Goal: Task Accomplishment & Management: Manage account settings

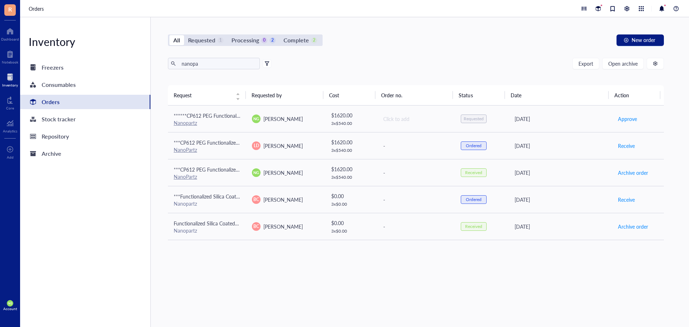
click at [9, 81] on div at bounding box center [10, 76] width 16 height 11
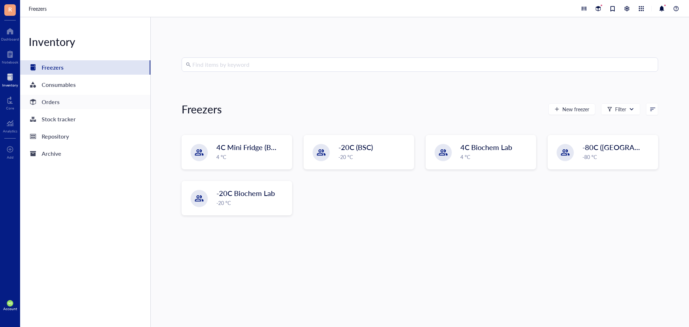
click at [53, 102] on div "Orders" at bounding box center [51, 102] width 18 height 10
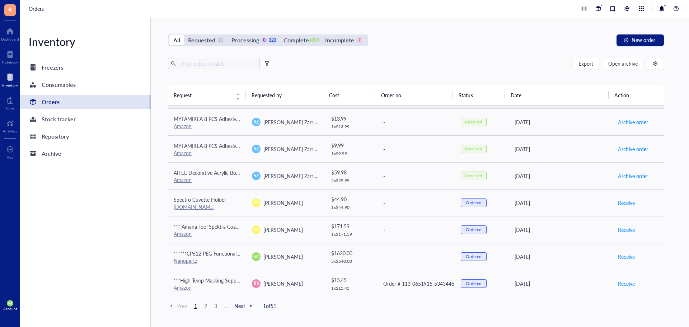
scroll to position [108, 0]
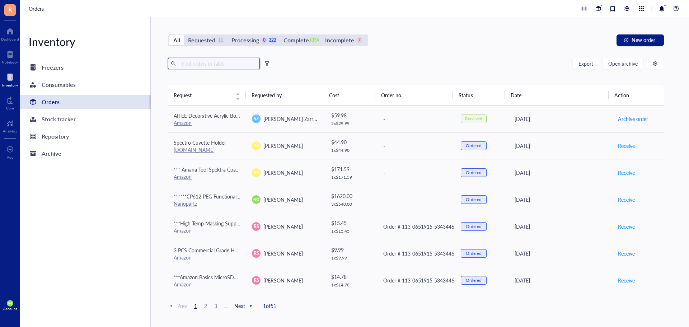
click at [188, 62] on input "text" at bounding box center [218, 63] width 78 height 11
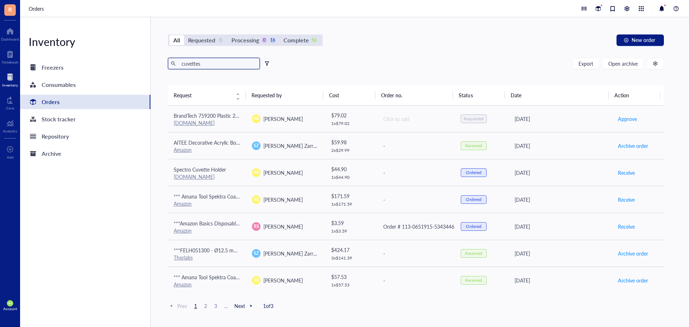
type input "cuvettes"
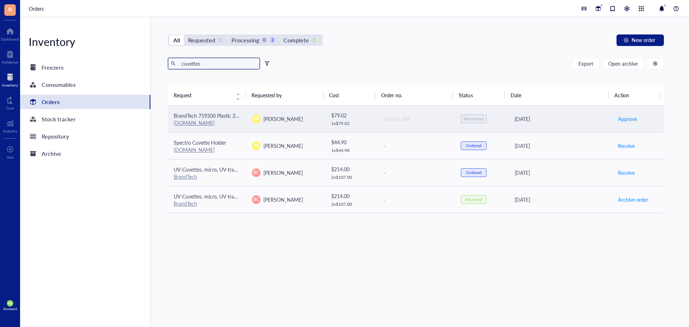
click at [184, 126] on link "[DOMAIN_NAME]" at bounding box center [194, 122] width 41 height 7
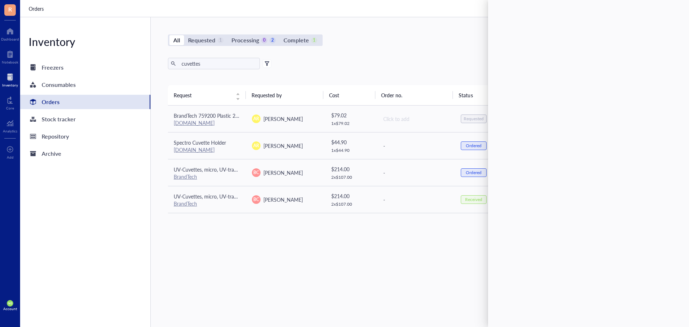
click at [428, 16] on div "Orders" at bounding box center [354, 8] width 669 height 17
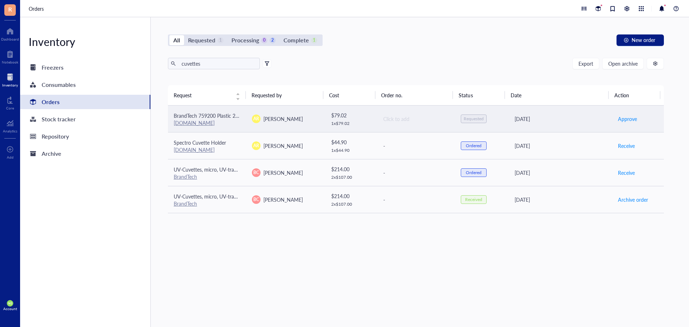
click at [302, 121] on div "AR [PERSON_NAME]" at bounding box center [285, 118] width 67 height 9
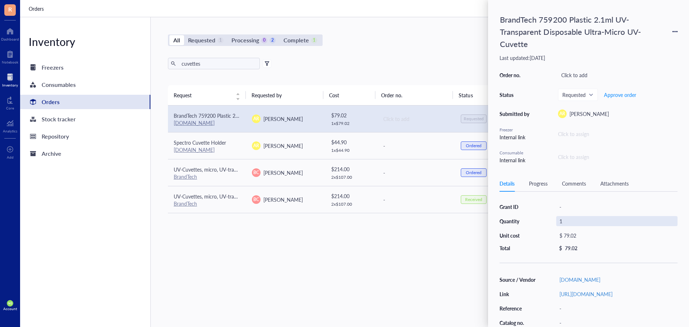
click at [567, 220] on div "1" at bounding box center [616, 221] width 121 height 10
type input "3"
type input "2"
click at [442, 246] on div "Request Requested by Cost Order no. Status Date Action BrandTech 759200 Plastic…" at bounding box center [416, 189] width 496 height 208
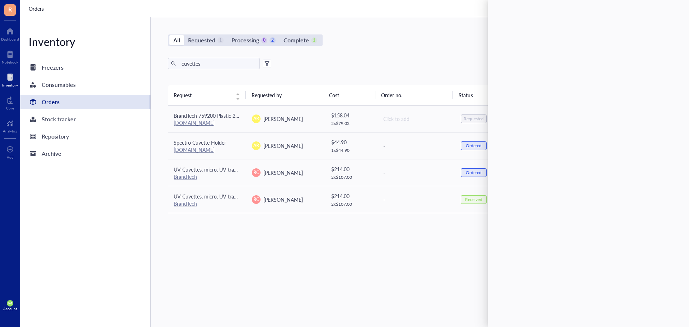
click at [397, 37] on div "All Requested 1 Processing 0 2 Complete 1 New order" at bounding box center [416, 39] width 496 height 11
